Goal: Task Accomplishment & Management: Use online tool/utility

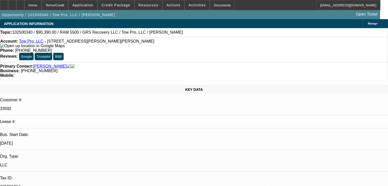
select select "0"
select select "2"
select select "0"
select select "6"
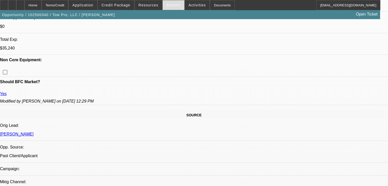
scroll to position [224, 0]
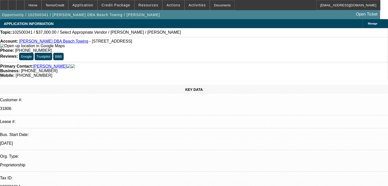
select select "0"
select select "2"
select select "0.1"
select select "4"
